Goal: Information Seeking & Learning: Learn about a topic

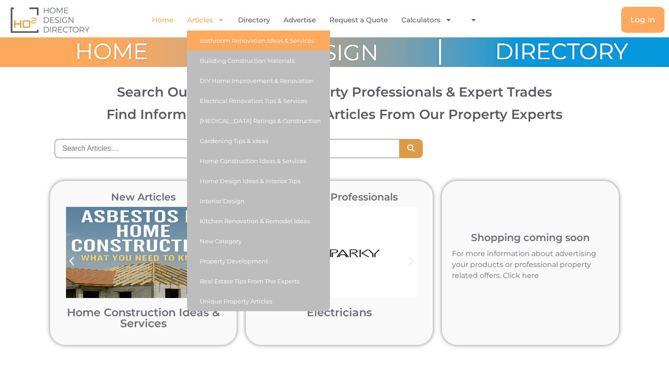
click at [209, 38] on link "Bathroom Renovation Ideas & Services" at bounding box center [258, 41] width 143 height 20
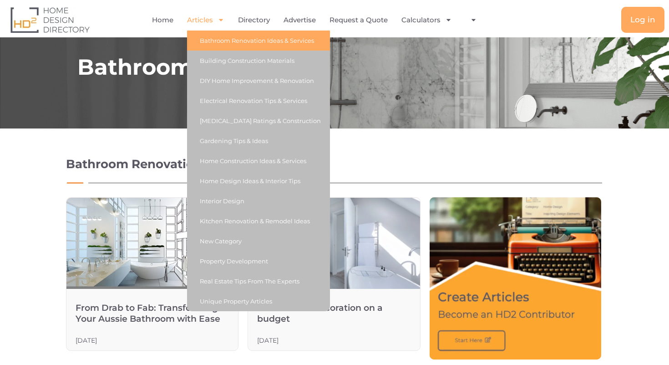
click at [195, 18] on link "Articles" at bounding box center [205, 20] width 37 height 21
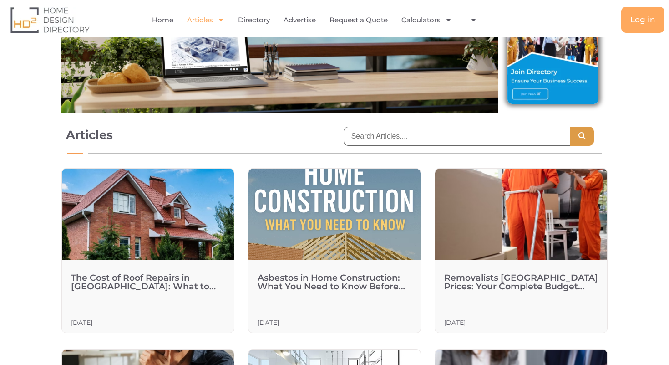
scroll to position [134, 0]
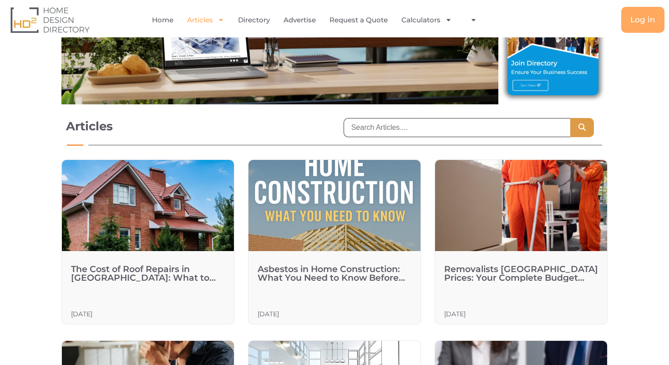
click at [359, 127] on input "search" at bounding box center [457, 127] width 227 height 19
type input "pro"
click at [587, 122] on button "Search" at bounding box center [583, 127] width 24 height 19
